Goal: Information Seeking & Learning: Learn about a topic

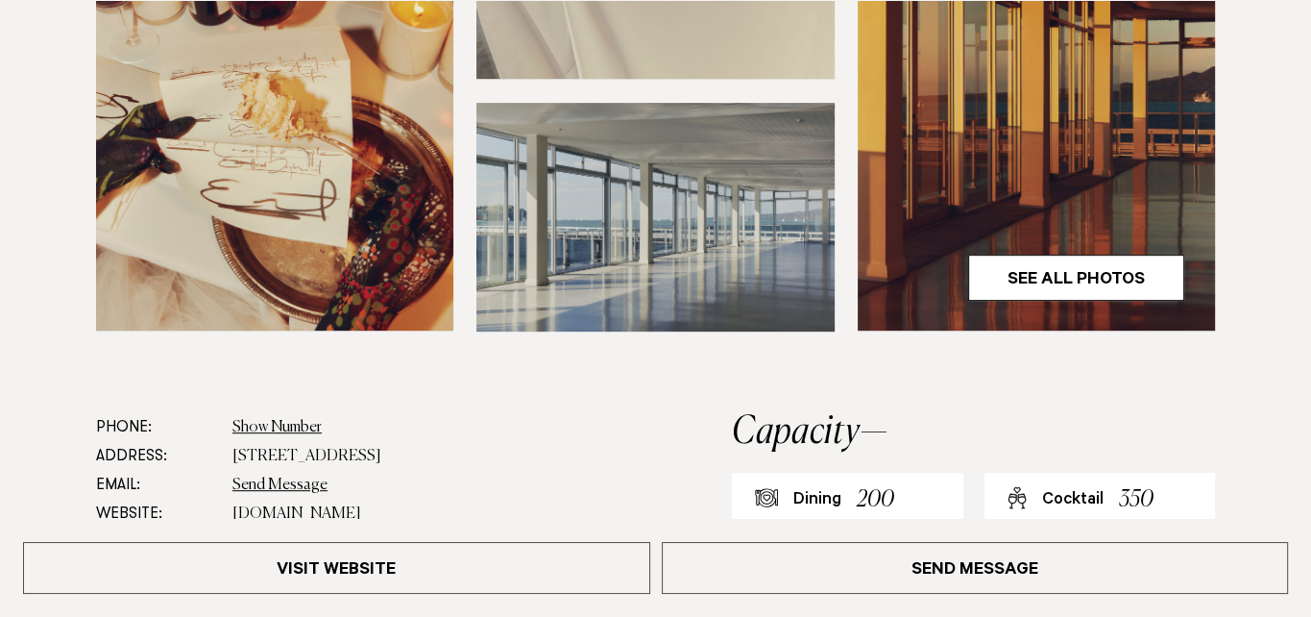
scroll to position [748, 0]
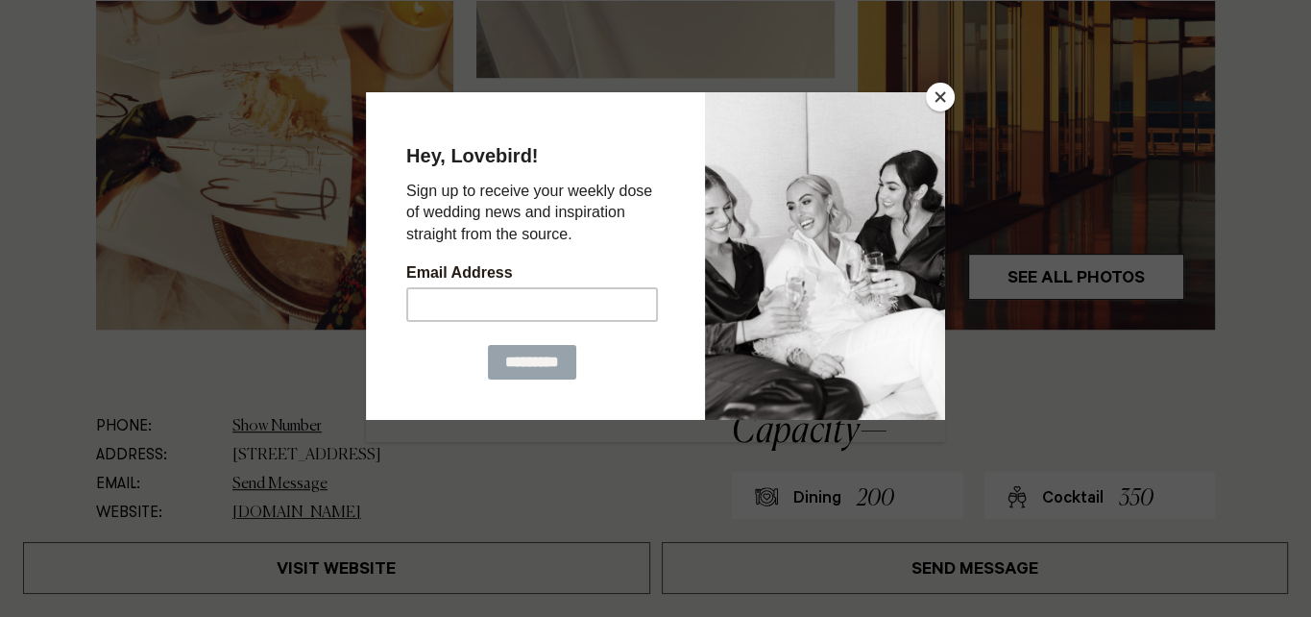
click at [938, 97] on button "Close" at bounding box center [940, 97] width 29 height 29
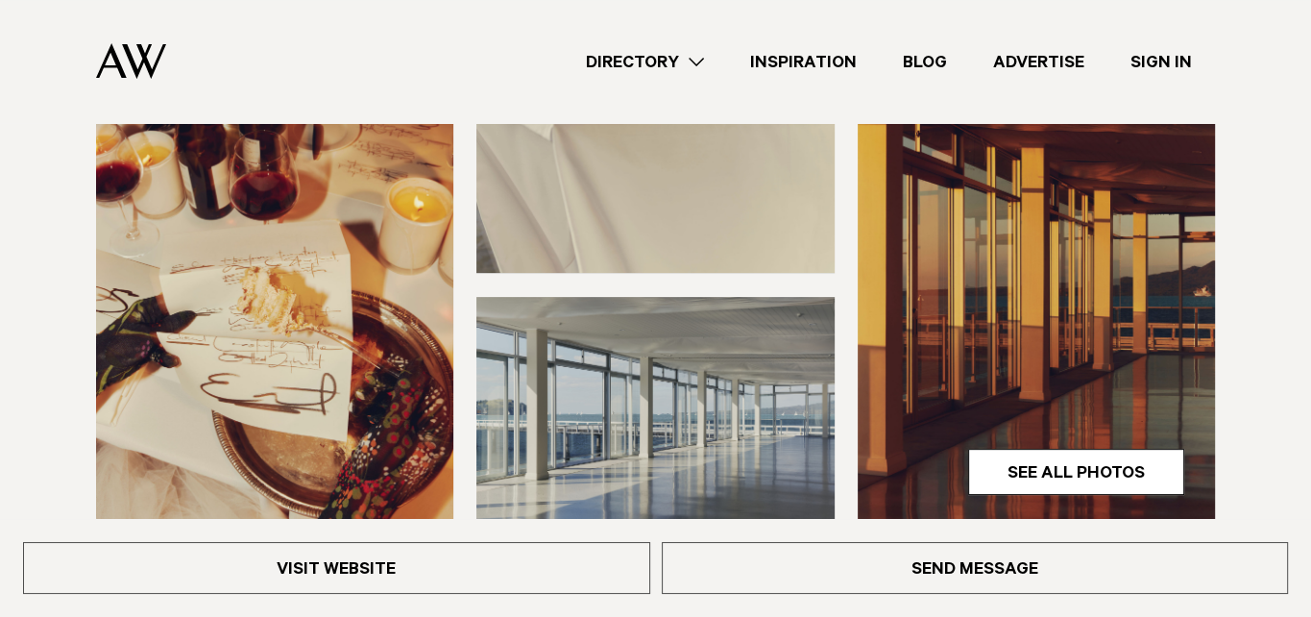
scroll to position [553, 0]
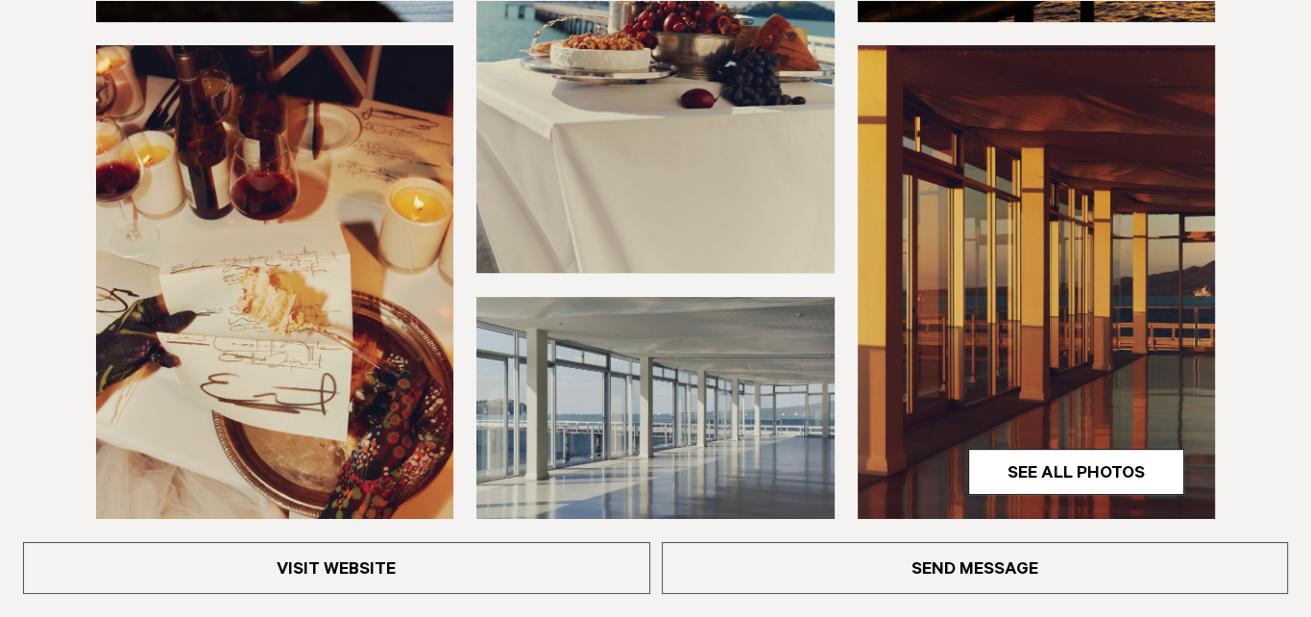
click at [667, 316] on img at bounding box center [655, 411] width 357 height 229
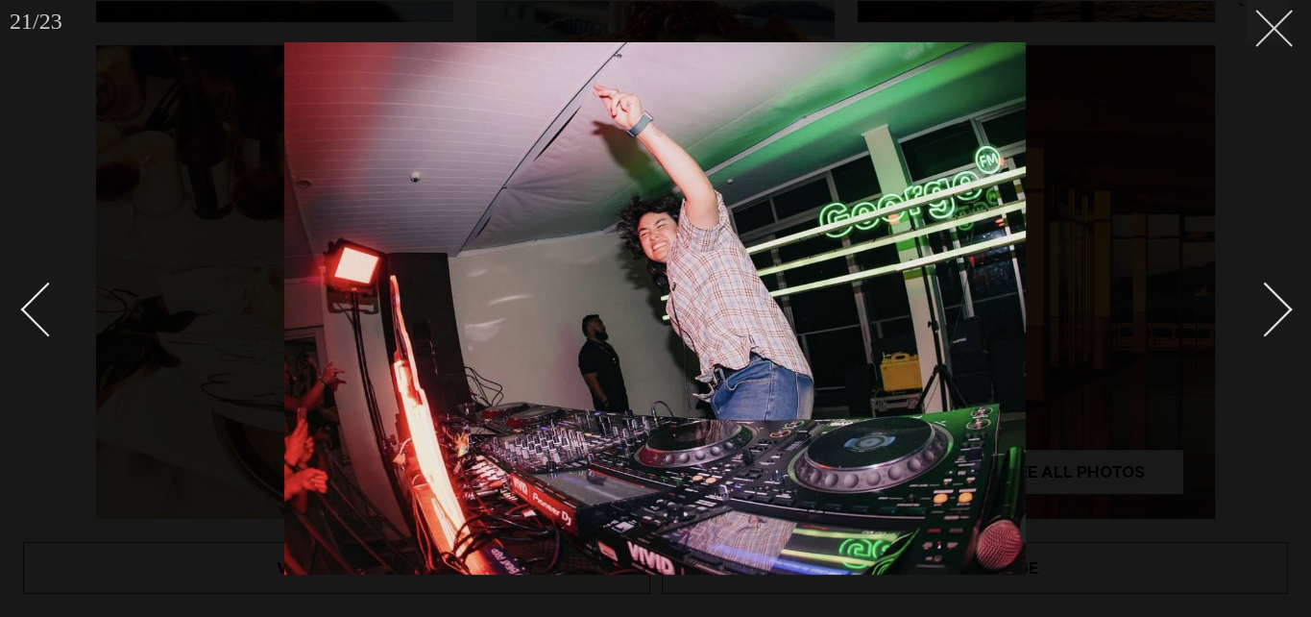
click at [1284, 41] on button at bounding box center [1267, 21] width 42 height 42
